Goal: Information Seeking & Learning: Learn about a topic

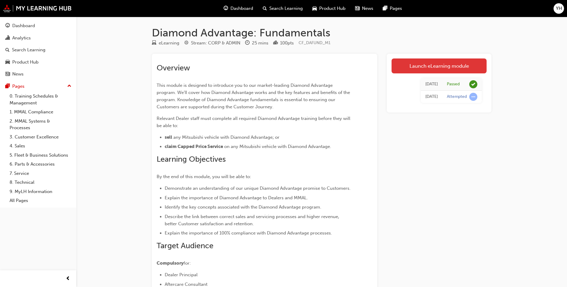
click at [423, 69] on link "Launch eLearning module" at bounding box center [438, 66] width 95 height 15
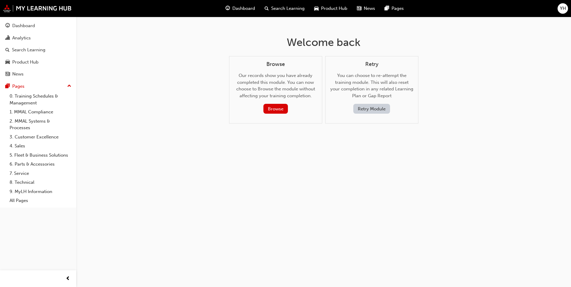
click at [371, 111] on button "Retry Module" at bounding box center [371, 109] width 37 height 10
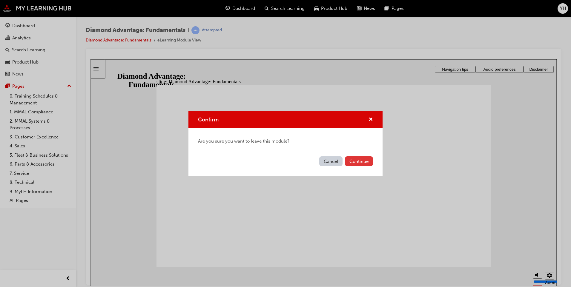
click at [363, 163] on button "Continue" at bounding box center [359, 162] width 28 height 10
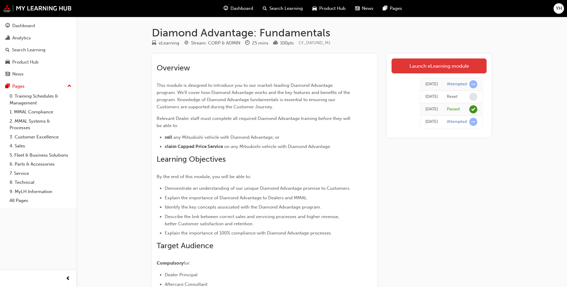
click at [421, 69] on link "Launch eLearning module" at bounding box center [438, 66] width 95 height 15
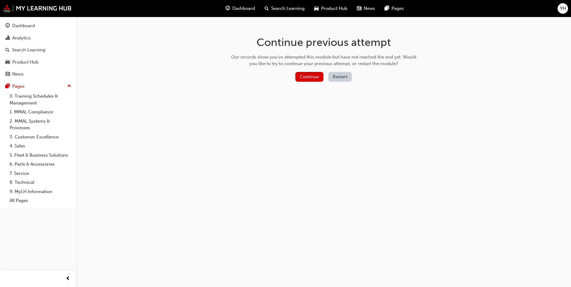
click at [332, 79] on button "Restart" at bounding box center [340, 77] width 24 height 10
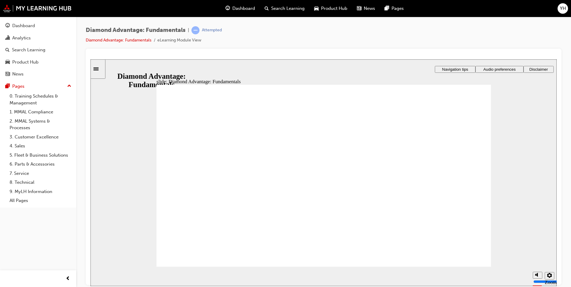
click at [485, 30] on div "Diamond Advantage: Fundamentals | Attempted Diamond Advantage: Fundamentals eLe…" at bounding box center [324, 37] width 476 height 22
click at [503, 70] on span "Audio preferences" at bounding box center [499, 69] width 32 height 4
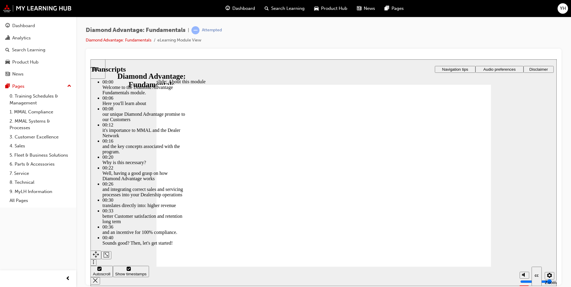
click at [105, 169] on div "slide: About this module Rectangle 1 Rectangle 3 About this module Rectangle 2 …" at bounding box center [324, 172] width 466 height 227
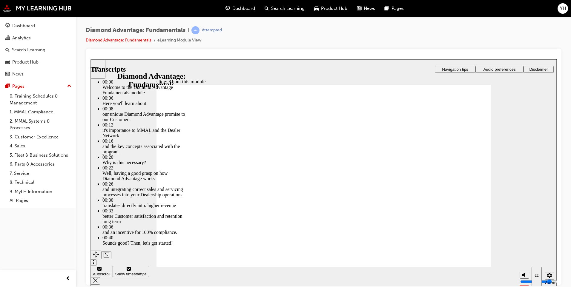
click at [124, 166] on div "slide: About this module Rectangle 1 Rectangle 3 About this module Rectangle 2 …" at bounding box center [324, 172] width 466 height 227
type input "45"
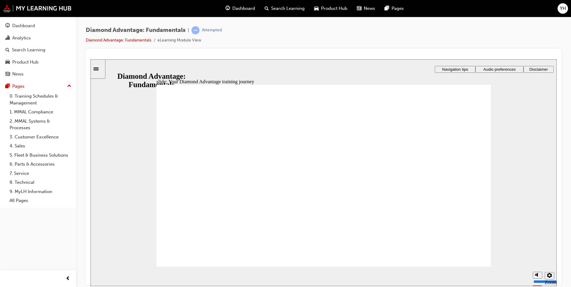
drag, startPoint x: 338, startPoint y: 156, endPoint x: 367, endPoint y: 165, distance: 30.1
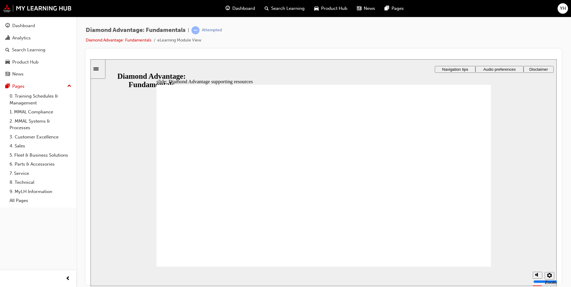
click at [111, 129] on div "slide: Diamond Advantage supporting resources Rectangle 1 Rectangle 3 Diamond A…" at bounding box center [324, 172] width 466 height 227
click at [102, 194] on div "slide: What is Diamond Advantage? Rectangle 1 Rectangle 3 What is Diamond Advan…" at bounding box center [324, 172] width 466 height 227
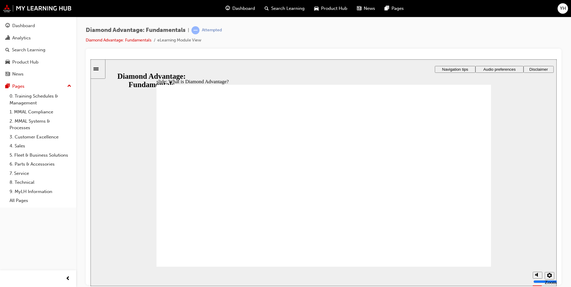
click at [113, 59] on div at bounding box center [324, 59] width 466 height 0
drag, startPoint x: 115, startPoint y: 185, endPoint x: 186, endPoint y: 170, distance: 72.8
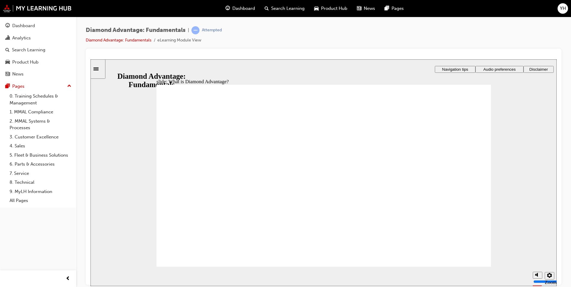
click at [115, 59] on div at bounding box center [324, 59] width 466 height 0
drag, startPoint x: 111, startPoint y: 140, endPoint x: 204, endPoint y: 131, distance: 93.6
click at [111, 59] on div at bounding box center [324, 59] width 466 height 0
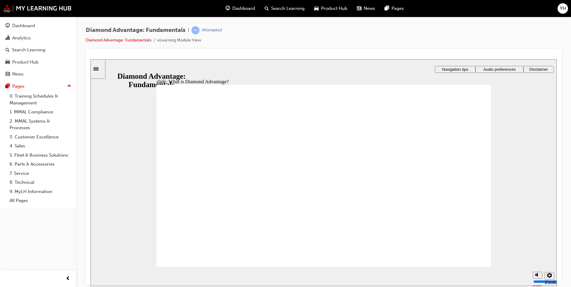
drag, startPoint x: 478, startPoint y: 127, endPoint x: 441, endPoint y: 141, distance: 40.2
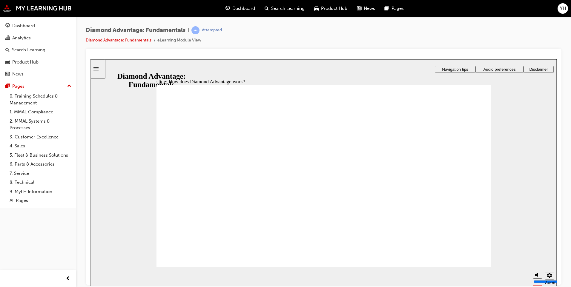
click at [119, 187] on div "slide: How does Diamond Advantage work? Rectangle 1 Rectangle 3 How does Diamon…" at bounding box center [324, 172] width 466 height 227
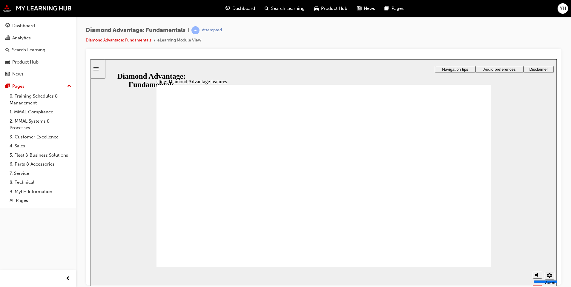
click at [107, 193] on div "slide: Diamond Advantage features Right Triangle 1 Snip Single Corner Rectangle…" at bounding box center [324, 172] width 466 height 227
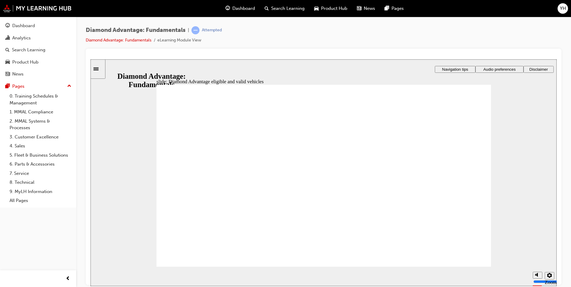
drag, startPoint x: 99, startPoint y: 141, endPoint x: 110, endPoint y: 140, distance: 11.7
click at [99, 59] on div at bounding box center [324, 59] width 466 height 0
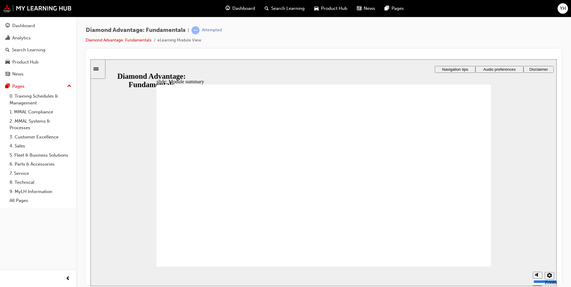
checkbox input "true"
click at [110, 163] on div "slide: Module summary Rectangle 1 Rectangle 3 Module summary You appreciate the…" at bounding box center [324, 172] width 466 height 227
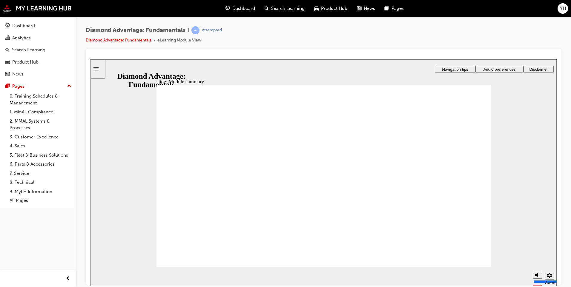
checkbox input "true"
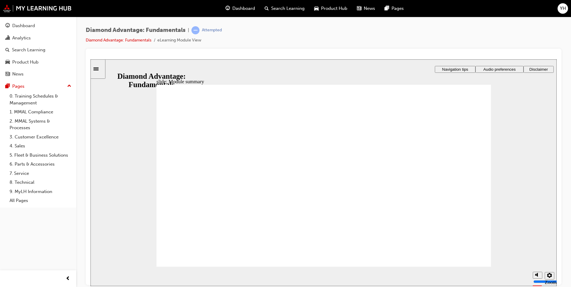
checkbox input "true"
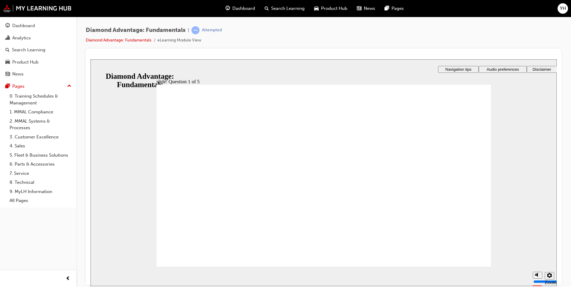
drag, startPoint x: 258, startPoint y: 226, endPoint x: 344, endPoint y: 206, distance: 88.0
drag, startPoint x: 345, startPoint y: 200, endPoint x: 427, endPoint y: 197, distance: 82.0
drag, startPoint x: 381, startPoint y: 222, endPoint x: 318, endPoint y: 204, distance: 66.0
drag, startPoint x: 322, startPoint y: 228, endPoint x: 245, endPoint y: 207, distance: 79.6
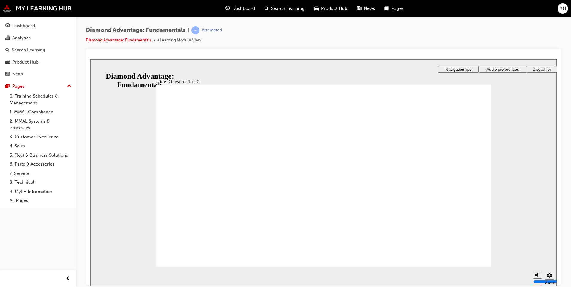
click at [120, 163] on div "slide: Question 2 of 5 Rectangle 1 Rectangle 3 Question 2 of 5 Why is the Diamo…" at bounding box center [324, 172] width 466 height 227
radio input "true"
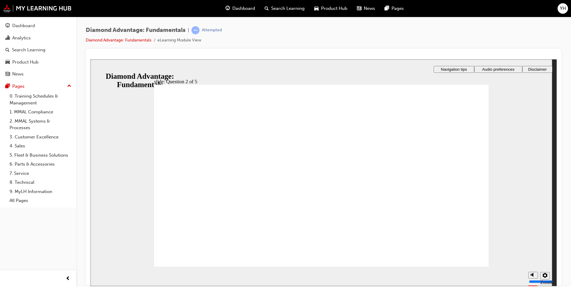
drag, startPoint x: 336, startPoint y: 217, endPoint x: 336, endPoint y: 224, distance: 6.9
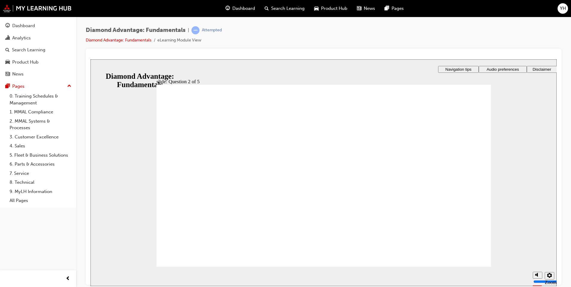
radio input "true"
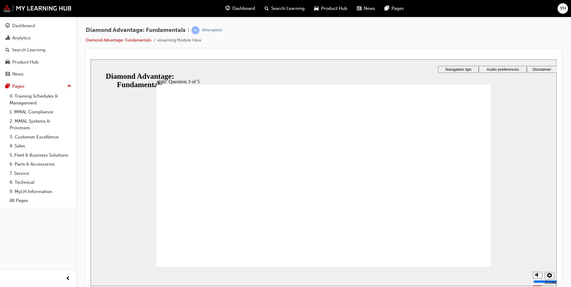
checkbox input "true"
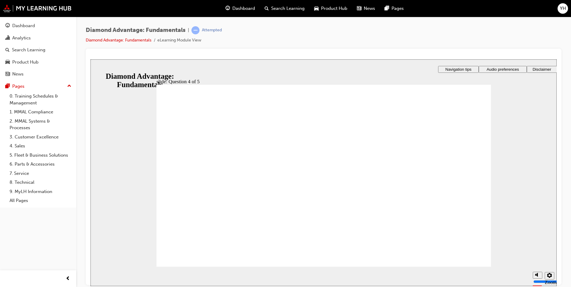
checkbox input "true"
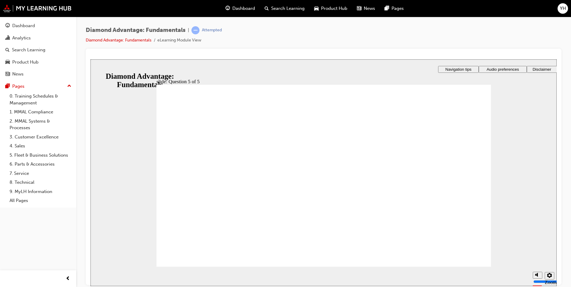
radio input "true"
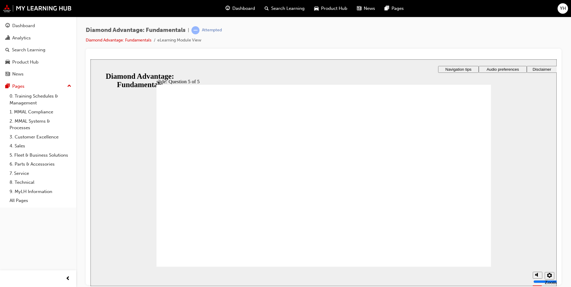
drag, startPoint x: 257, startPoint y: 226, endPoint x: 426, endPoint y: 203, distance: 170.7
drag, startPoint x: 399, startPoint y: 226, endPoint x: 320, endPoint y: 201, distance: 82.2
drag, startPoint x: 321, startPoint y: 226, endPoint x: 237, endPoint y: 200, distance: 87.9
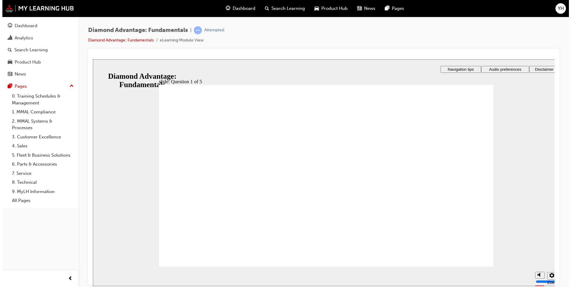
drag, startPoint x: 315, startPoint y: 227, endPoint x: 316, endPoint y: 219, distance: 8.1
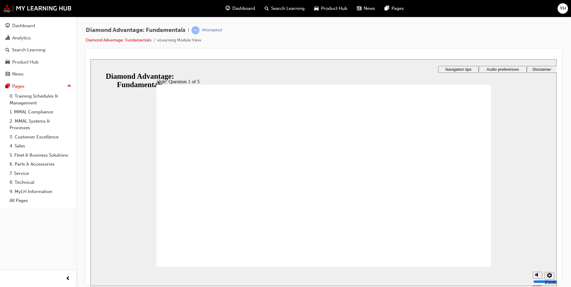
radio input "true"
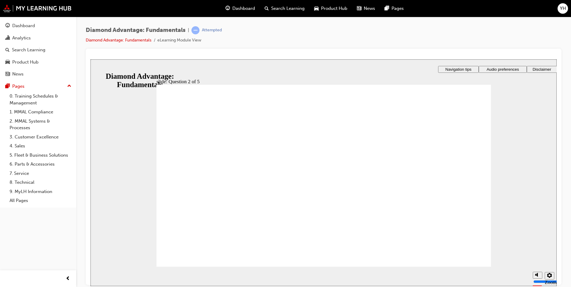
radio input "true"
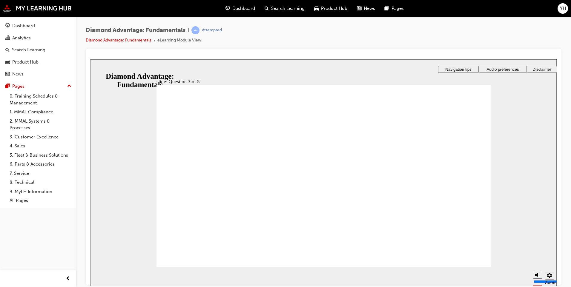
checkbox input "true"
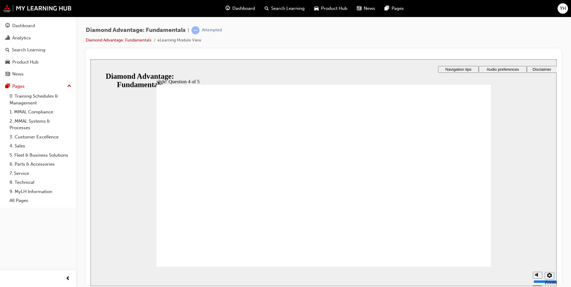
checkbox input "true"
drag, startPoint x: 316, startPoint y: 217, endPoint x: 317, endPoint y: 224, distance: 6.6
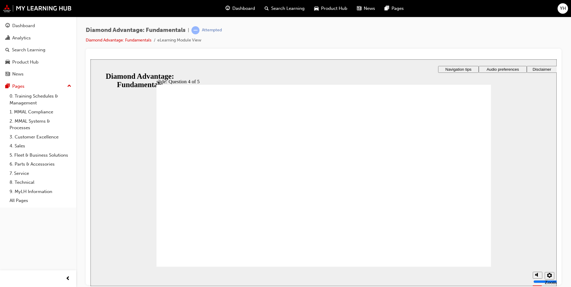
radio input "true"
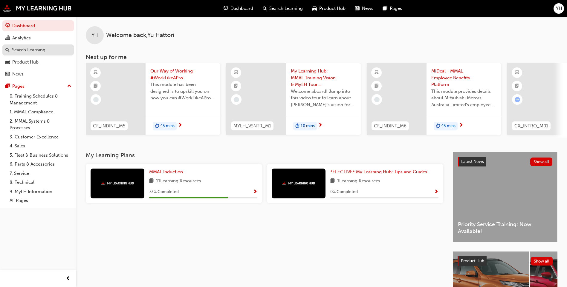
click at [40, 47] on div "Search Learning" at bounding box center [28, 50] width 33 height 7
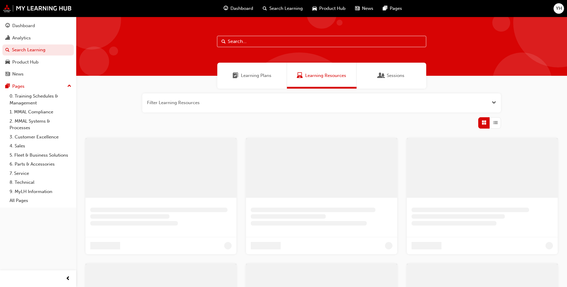
click at [244, 44] on input "text" at bounding box center [321, 41] width 209 height 11
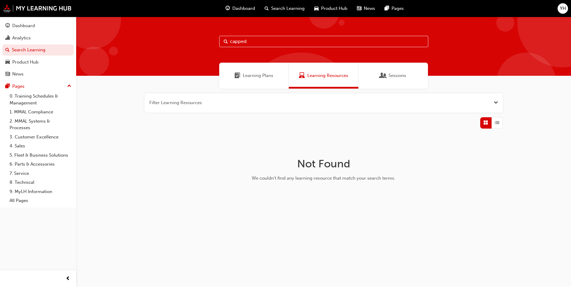
drag, startPoint x: 254, startPoint y: 40, endPoint x: 183, endPoint y: 41, distance: 70.8
click at [183, 41] on div "capped" at bounding box center [323, 46] width 495 height 59
drag, startPoint x: 252, startPoint y: 40, endPoint x: 226, endPoint y: 41, distance: 26.0
click at [226, 41] on div "CPS" at bounding box center [323, 41] width 209 height 11
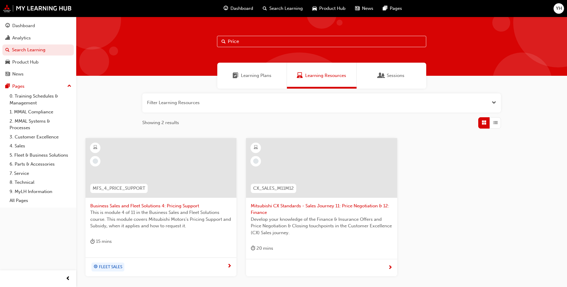
drag, startPoint x: 257, startPoint y: 43, endPoint x: 197, endPoint y: 42, distance: 60.4
click at [197, 42] on div "Price" at bounding box center [321, 46] width 491 height 59
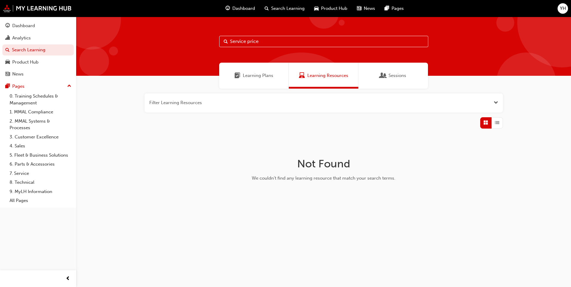
click at [262, 42] on input "Service price" at bounding box center [323, 41] width 209 height 11
drag, startPoint x: 247, startPoint y: 42, endPoint x: 307, endPoint y: 44, distance: 60.1
click at [307, 44] on input "Service price" at bounding box center [323, 41] width 209 height 11
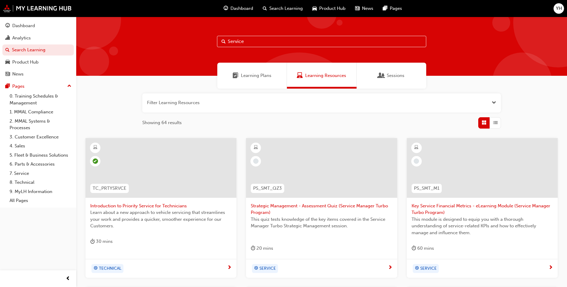
drag, startPoint x: 258, startPoint y: 40, endPoint x: 91, endPoint y: 46, distance: 167.4
click at [91, 46] on div "Service" at bounding box center [321, 46] width 491 height 59
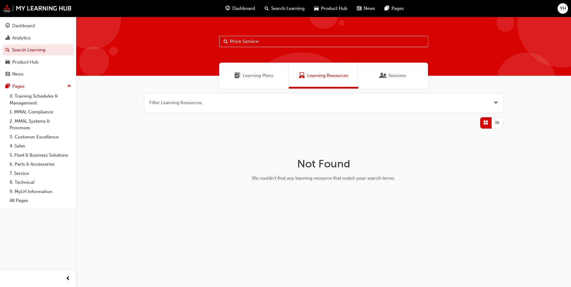
drag, startPoint x: 244, startPoint y: 41, endPoint x: 363, endPoint y: 33, distance: 119.8
click at [363, 33] on div "Price Service" at bounding box center [323, 46] width 495 height 59
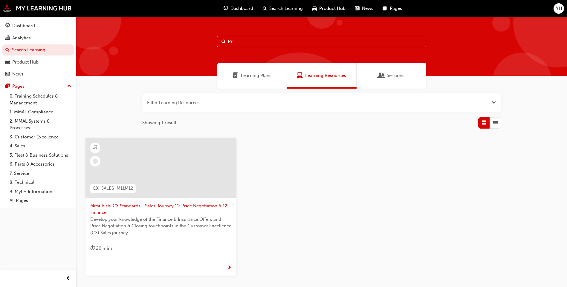
type input "P"
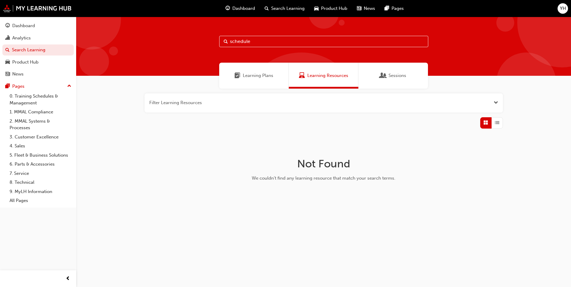
type input "schedule"
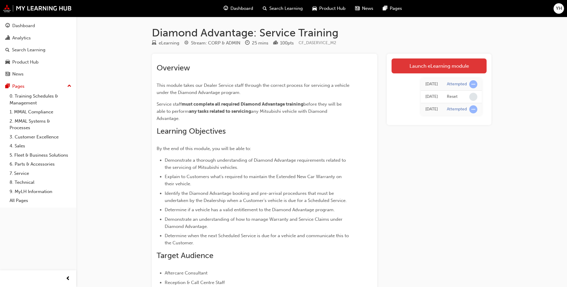
click at [417, 63] on link "Launch eLearning module" at bounding box center [438, 66] width 95 height 15
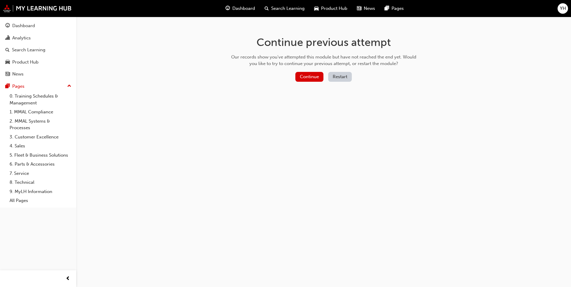
click at [344, 77] on button "Restart" at bounding box center [340, 77] width 24 height 10
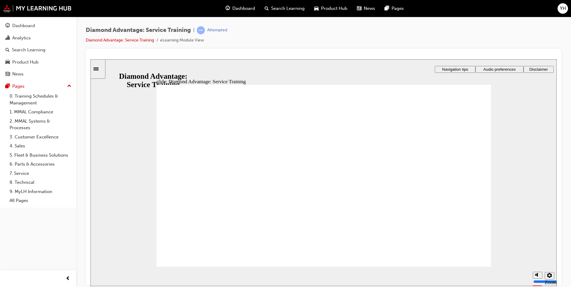
click at [498, 67] on span "Audio preferences" at bounding box center [499, 69] width 32 height 4
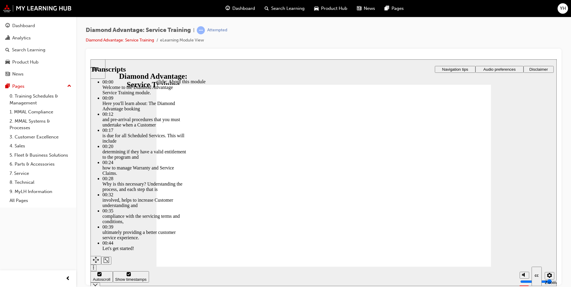
type input "47"
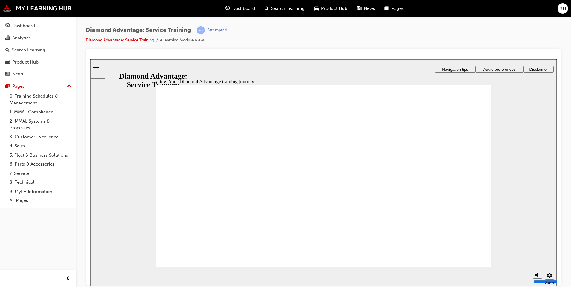
drag, startPoint x: 405, startPoint y: 147, endPoint x: 429, endPoint y: 150, distance: 23.6
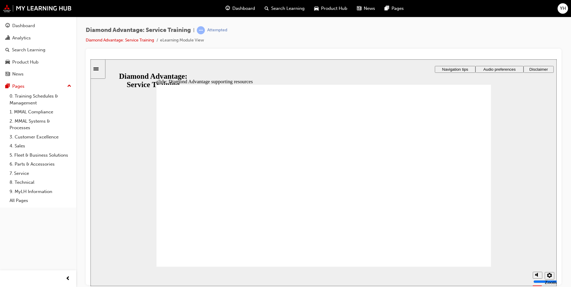
click at [502, 195] on div "slide: Diamond Advantage supporting resources Rectangle 1 Rectangle 3 Diamond A…" at bounding box center [324, 172] width 466 height 227
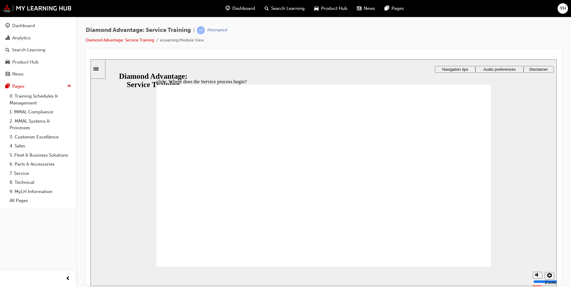
drag, startPoint x: 198, startPoint y: 146, endPoint x: 289, endPoint y: 163, distance: 91.9
drag, startPoint x: 477, startPoint y: 137, endPoint x: 473, endPoint y: 143, distance: 7.9
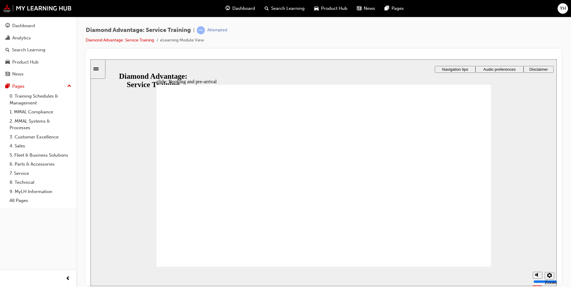
click at [536, 172] on div "slide: Booking and pre-arrival Rectangle 1 Rectangle 3 Rectangle 5 Booking and …" at bounding box center [324, 172] width 466 height 227
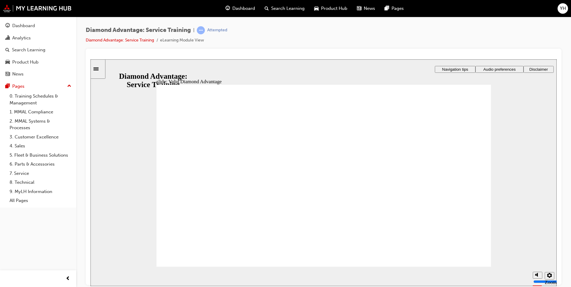
drag, startPoint x: 553, startPoint y: 222, endPoint x: 542, endPoint y: 225, distance: 11.1
click at [553, 222] on div "slide: Valid Diamond Advantage Rectangle 1 CPS claim Submit the CPS claim via t…" at bounding box center [324, 172] width 466 height 227
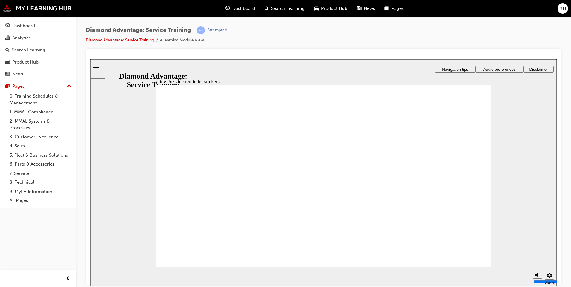
click at [541, 217] on div "slide: Service reminder stickers Rectangle 1 Rectangle 3 Rectangle 4 Rectangle …" at bounding box center [324, 172] width 466 height 227
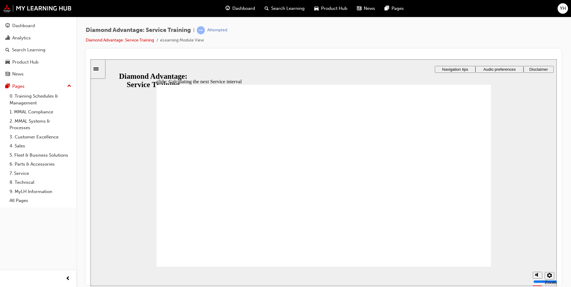
click at [535, 59] on div at bounding box center [324, 59] width 466 height 0
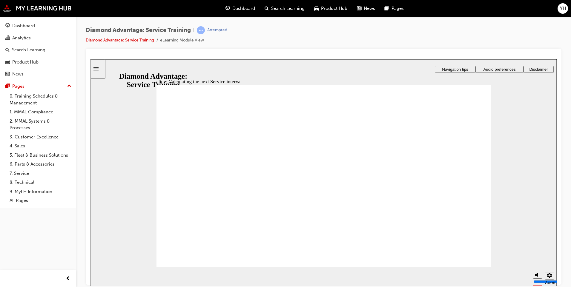
click at [535, 59] on div at bounding box center [324, 59] width 466 height 0
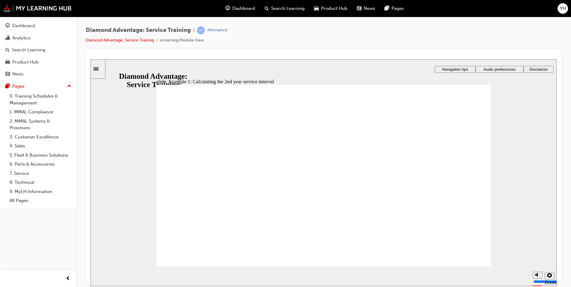
click at [538, 157] on div "slide: Example 1: Calculating the 2nd year service interval Rectangle 1 Rectang…" at bounding box center [324, 172] width 466 height 227
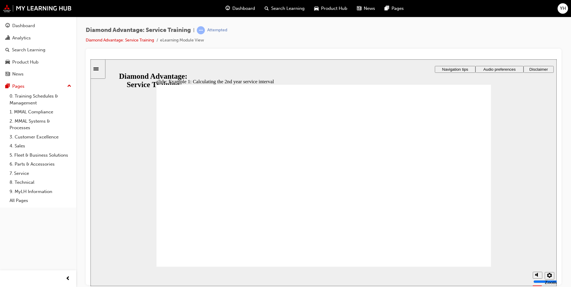
click at [112, 195] on div "slide: Example 2: Calculating the 3rd Service interval Rectangle 1 Rectangle 3 …" at bounding box center [324, 172] width 466 height 227
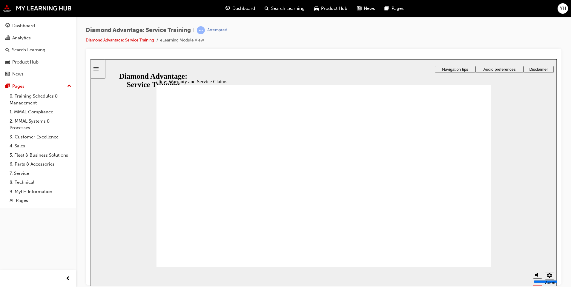
click at [529, 156] on div "slide: Module summary Rectangle 1 Rectangle 3 Module summary Well done! You've …" at bounding box center [324, 172] width 466 height 227
checkbox input "true"
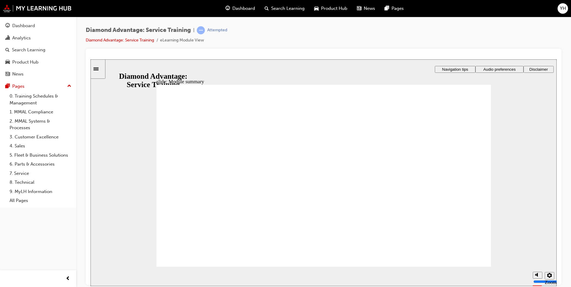
checkbox input "true"
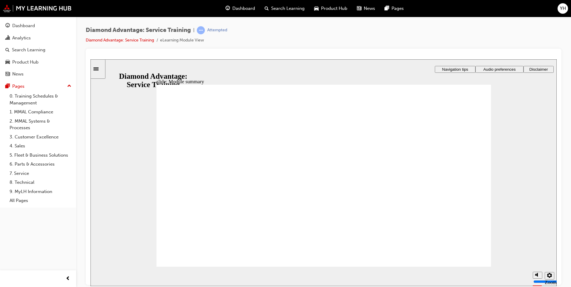
checkbox input "true"
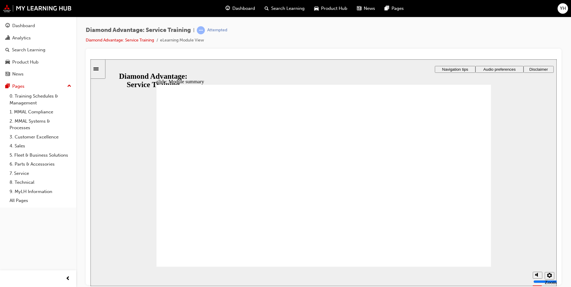
checkbox input "true"
drag, startPoint x: 539, startPoint y: 167, endPoint x: 524, endPoint y: 185, distance: 23.6
click at [539, 167] on div "slide: Module summary Rectangle 1 Rectangle 3 Module summary Well done! You've …" at bounding box center [324, 172] width 466 height 227
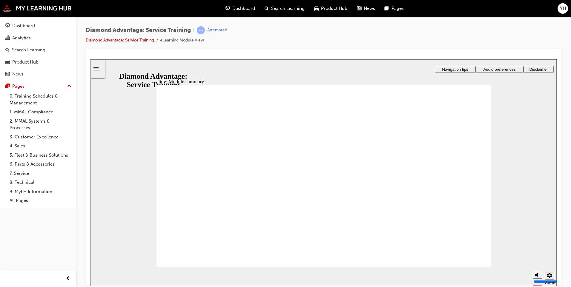
checkbox input "true"
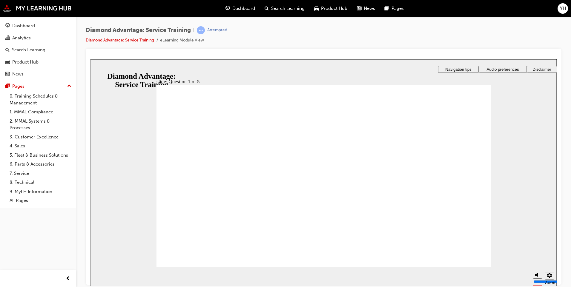
checkbox input "false"
checkbox input "true"
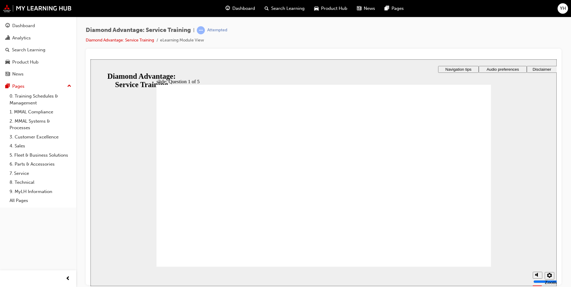
checkbox input "true"
checkbox input "false"
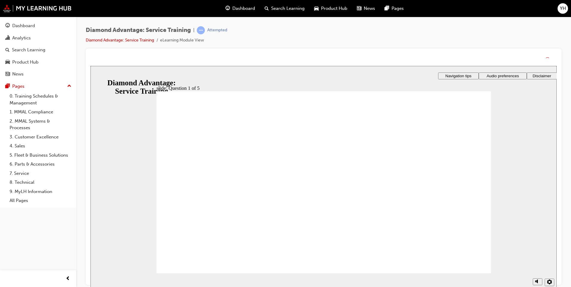
drag, startPoint x: 325, startPoint y: 227, endPoint x: 325, endPoint y: 233, distance: 6.3
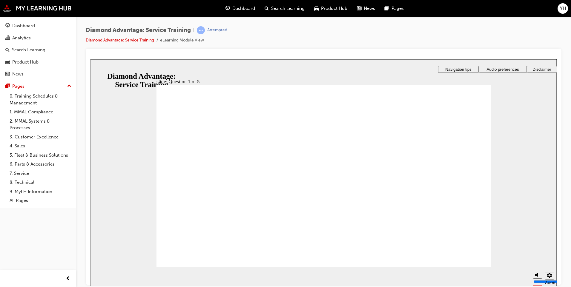
click at [121, 163] on div "slide: Question 2 of 5 Rectangle 1 Rectangle 3 Question 2 of 5 What are the con…" at bounding box center [324, 172] width 466 height 227
checkbox input "true"
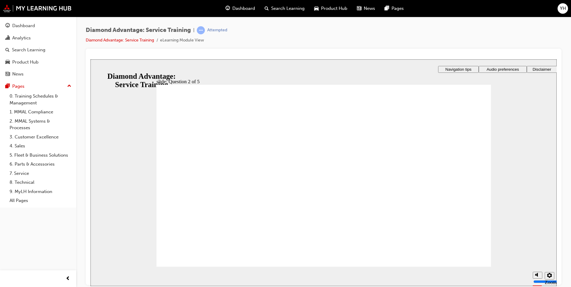
checkbox input "true"
checkbox input "false"
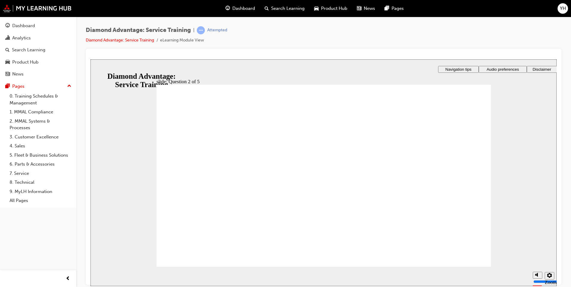
checkbox input "true"
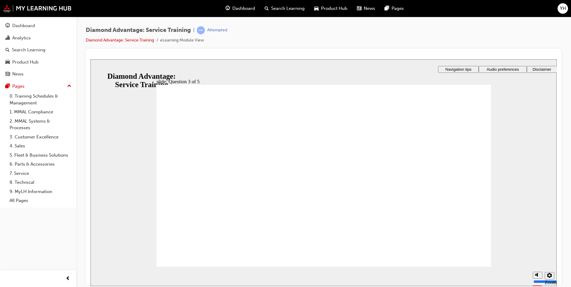
checkbox input "true"
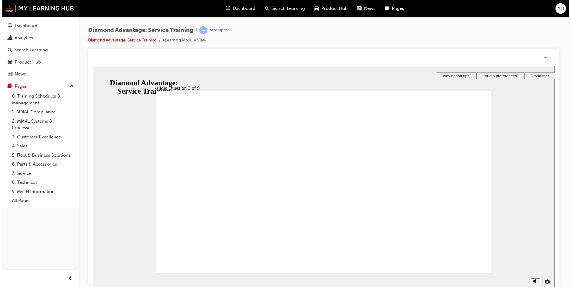
drag, startPoint x: 318, startPoint y: 224, endPoint x: 317, endPoint y: 231, distance: 7.2
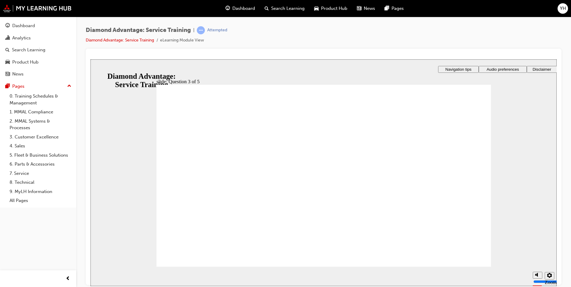
click at [541, 134] on div "slide: Question 4 of 5 Rectangle 1 Rectangle 3 Question 4 of 5 Based on the bel…" at bounding box center [324, 172] width 466 height 227
radio input "true"
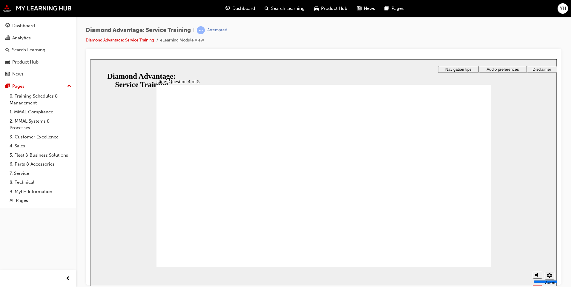
radio input "true"
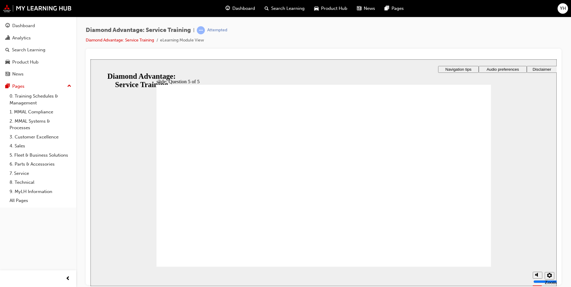
checkbox input "true"
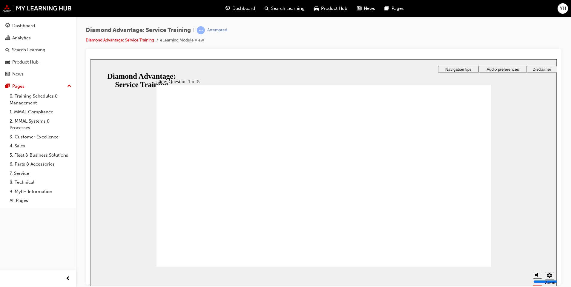
checkbox input "true"
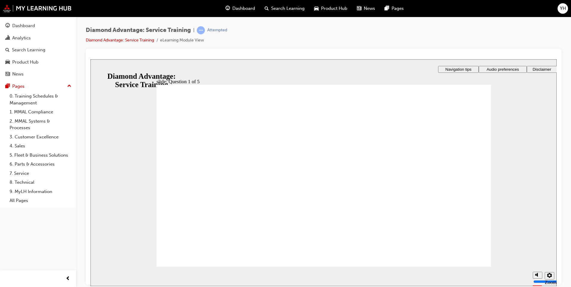
checkbox input "true"
checkbox input "false"
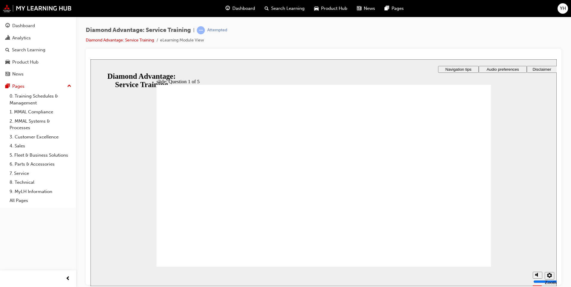
checkbox input "false"
checkbox input "true"
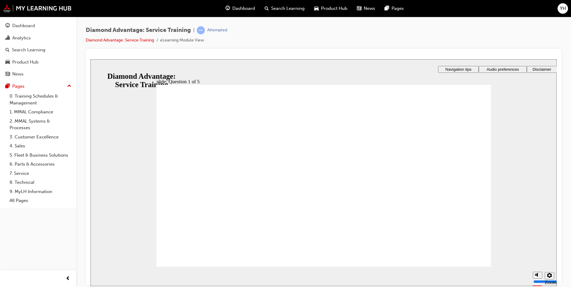
checkbox input "true"
checkbox input "false"
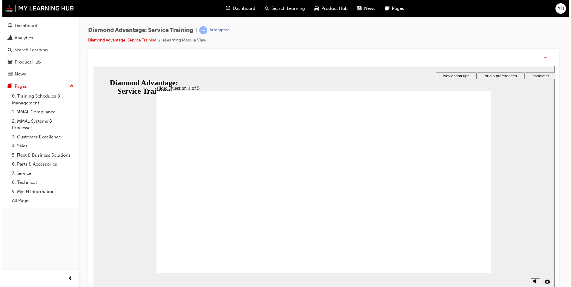
drag, startPoint x: 340, startPoint y: 224, endPoint x: 340, endPoint y: 231, distance: 6.6
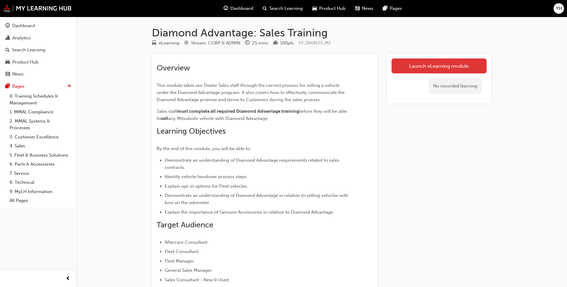
click at [448, 62] on link "Launch eLearning module" at bounding box center [438, 66] width 95 height 15
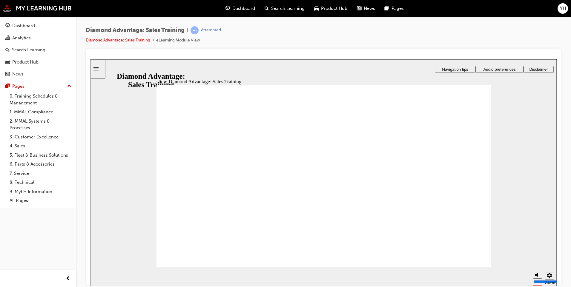
click at [499, 69] on span "Audio preferences" at bounding box center [499, 69] width 32 height 4
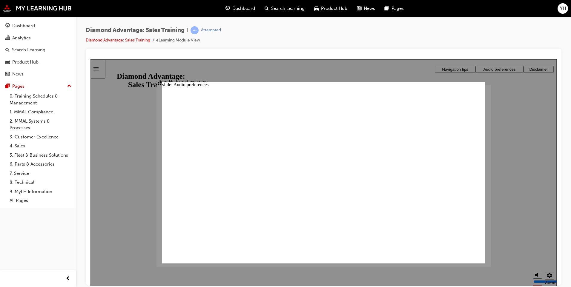
drag, startPoint x: 238, startPoint y: 210, endPoint x: 243, endPoint y: 207, distance: 5.6
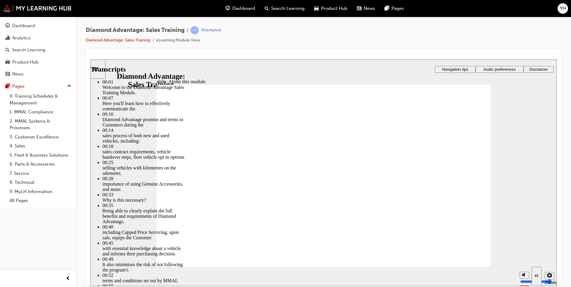
type input "62"
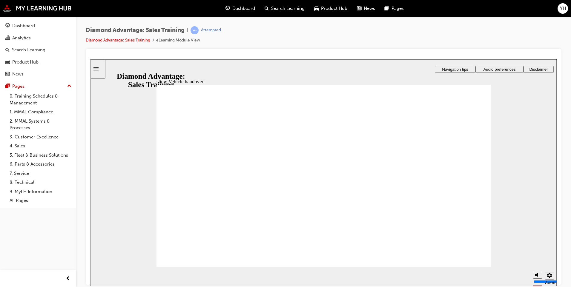
click at [544, 59] on div at bounding box center [324, 59] width 466 height 0
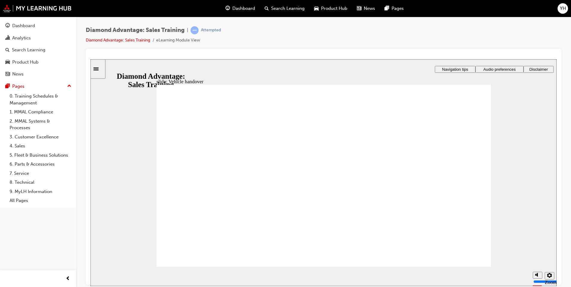
click at [544, 121] on div "slide: Why the online DA Customer Confirmation form is important Rectangle 1 Re…" at bounding box center [324, 172] width 466 height 227
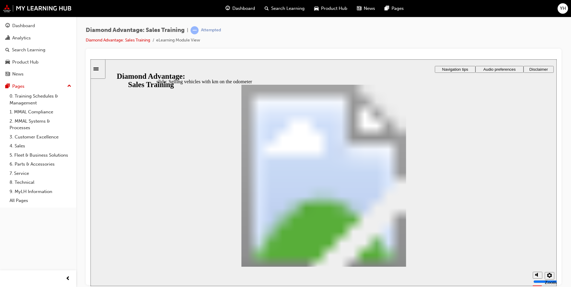
drag, startPoint x: 295, startPoint y: 151, endPoint x: 308, endPoint y: 152, distance: 12.6
click at [529, 218] on div "slide: Selling vehicles with km on the odometer Rectangle 1 Rectangle 3 Selling…" at bounding box center [324, 172] width 466 height 227
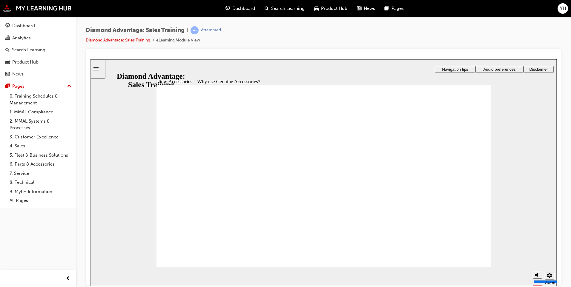
drag, startPoint x: 306, startPoint y: 139, endPoint x: 354, endPoint y: 138, distance: 48.4
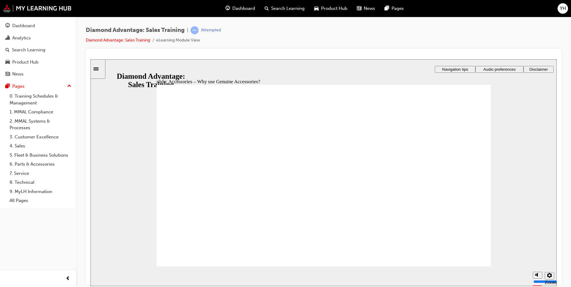
click at [541, 156] on div "slide: Marketing standards Rectangle 1 Rectangle 3 Rectangle 1 Marketing standa…" at bounding box center [324, 172] width 466 height 227
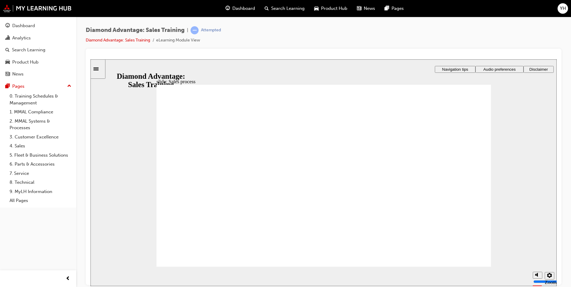
click at [118, 170] on div "slide: Sales process Group 22 Proceed with sale and advise Customer of the stan…" at bounding box center [324, 172] width 466 height 227
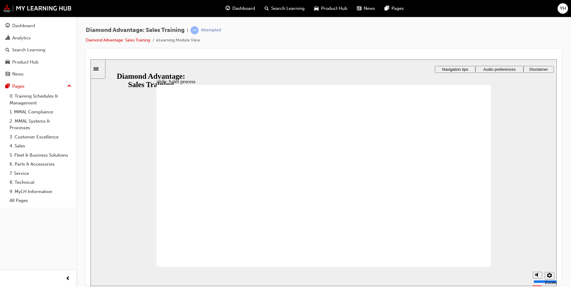
checkbox input "true"
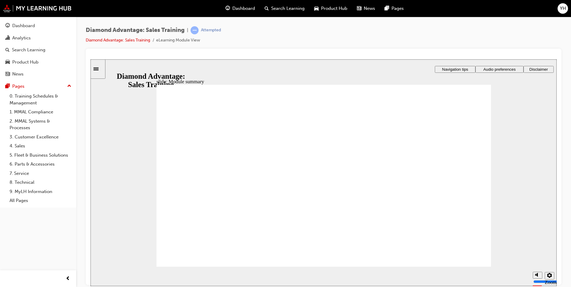
checkbox input "true"
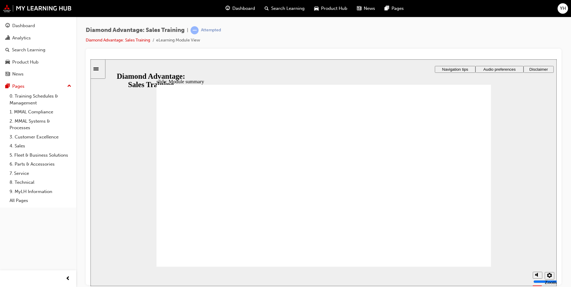
checkbox input "true"
checkbox input "false"
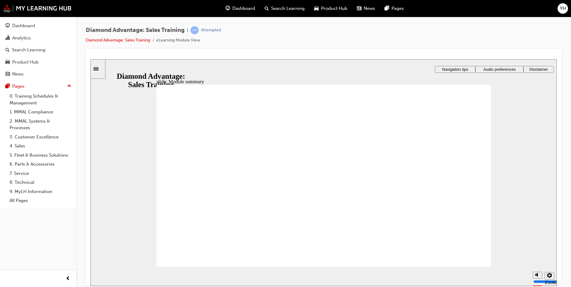
checkbox input "false"
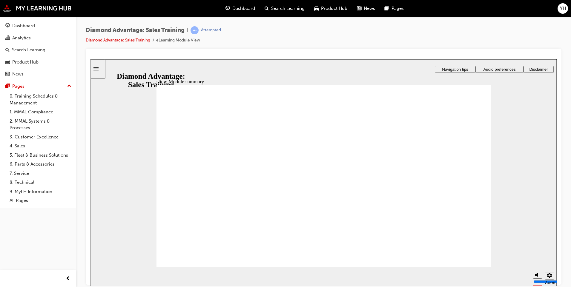
checkbox input "false"
click at [498, 70] on span "Audio preferences" at bounding box center [503, 69] width 32 height 4
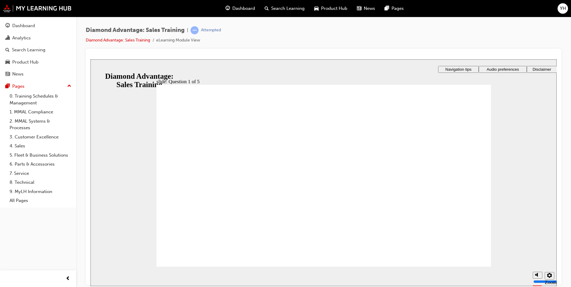
checkbox input "true"
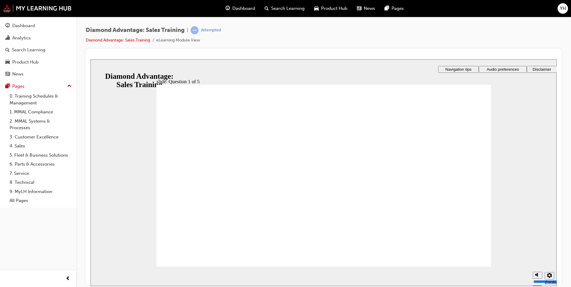
radio input "false"
radio input "true"
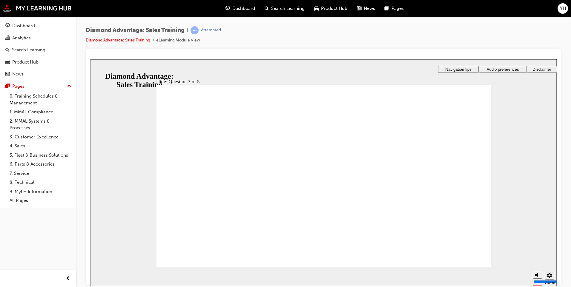
radio input "false"
radio input "true"
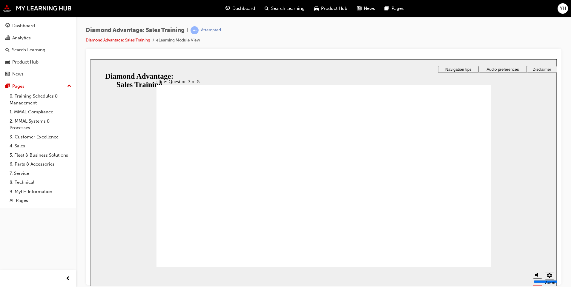
radio input "true"
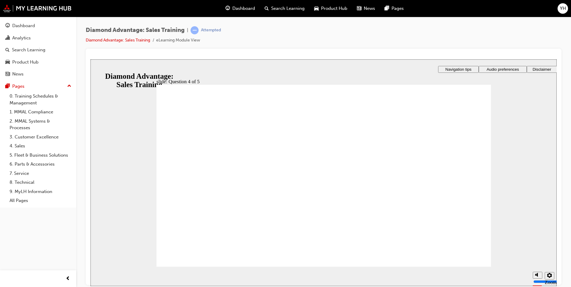
drag, startPoint x: 225, startPoint y: 125, endPoint x: 325, endPoint y: 127, distance: 100.1
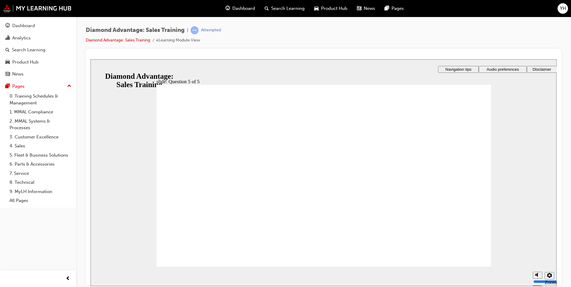
radio input "true"
